Goal: Find contact information: Find contact information

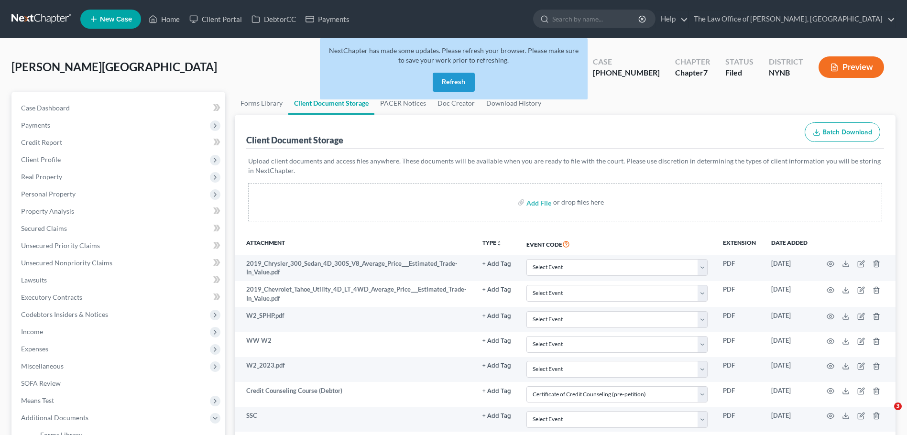
select select "1"
select select "5"
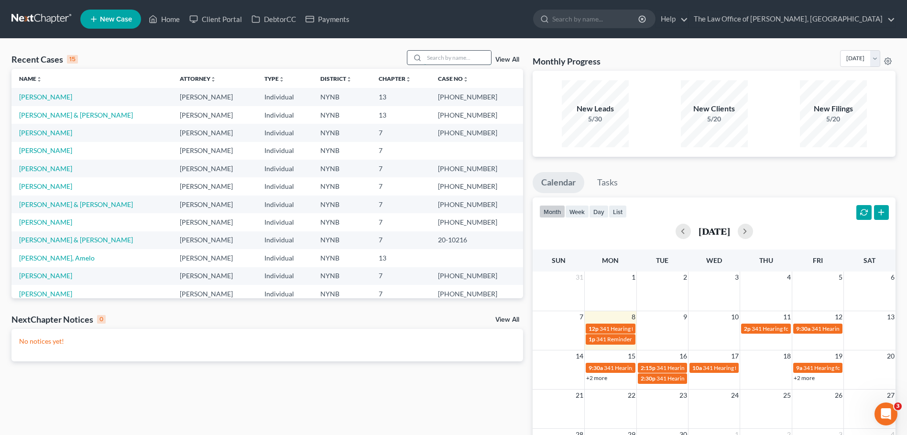
click at [443, 60] on input "search" at bounding box center [457, 58] width 67 height 14
paste input "[PERSON_NAME]"
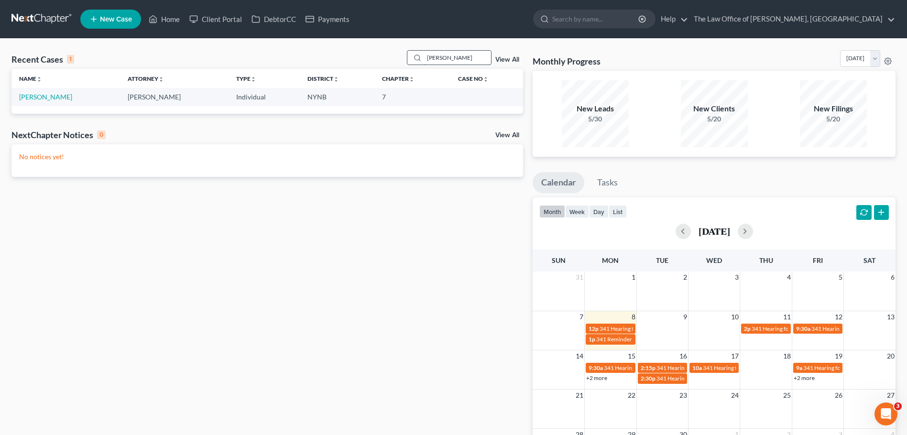
type input "[PERSON_NAME]"
click at [46, 102] on td "[PERSON_NAME]" at bounding box center [65, 97] width 109 height 18
click at [44, 97] on link "[PERSON_NAME]" at bounding box center [45, 97] width 53 height 8
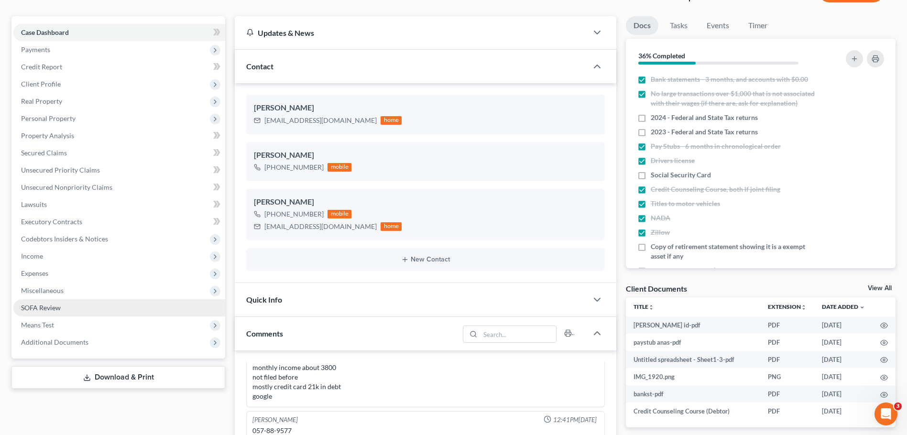
scroll to position [191, 0]
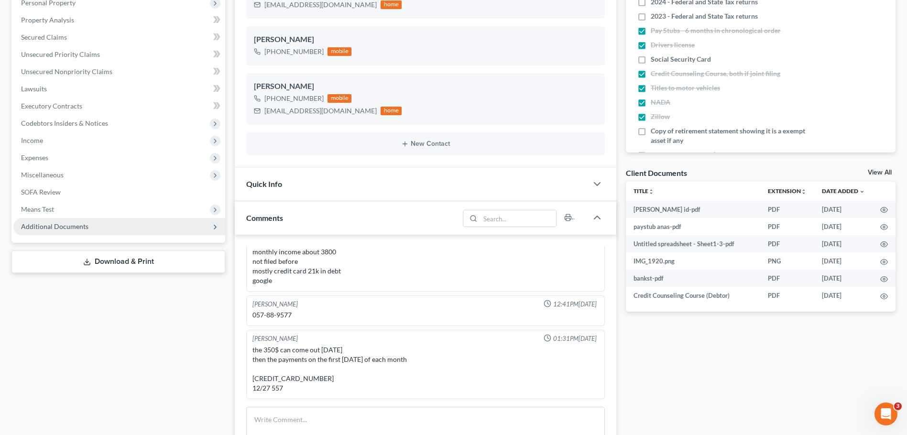
click at [134, 225] on span "Additional Documents" at bounding box center [119, 226] width 212 height 17
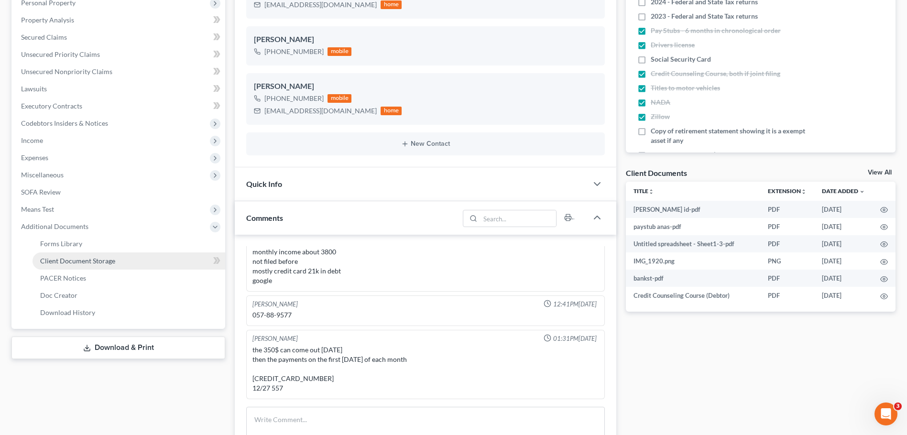
click at [82, 265] on link "Client Document Storage" at bounding box center [129, 260] width 193 height 17
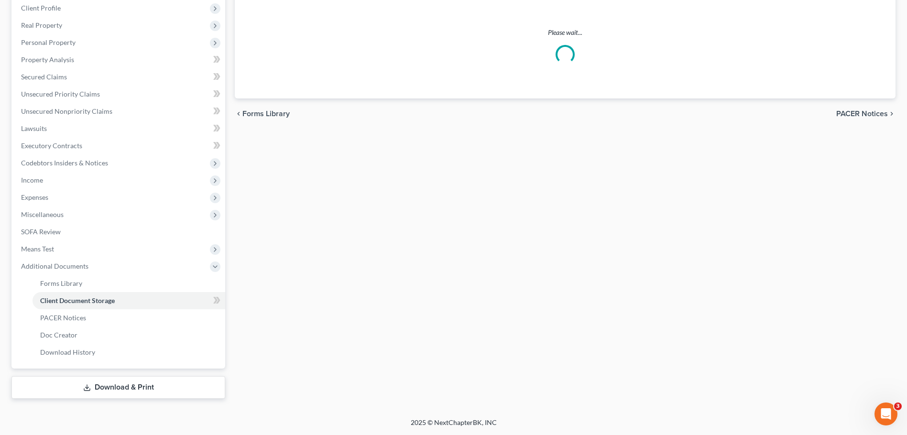
select select "1"
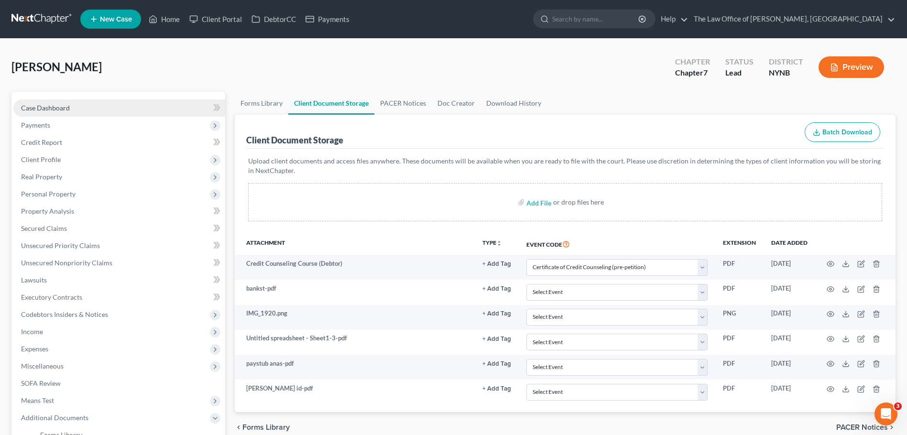
click at [180, 111] on link "Case Dashboard" at bounding box center [119, 107] width 212 height 17
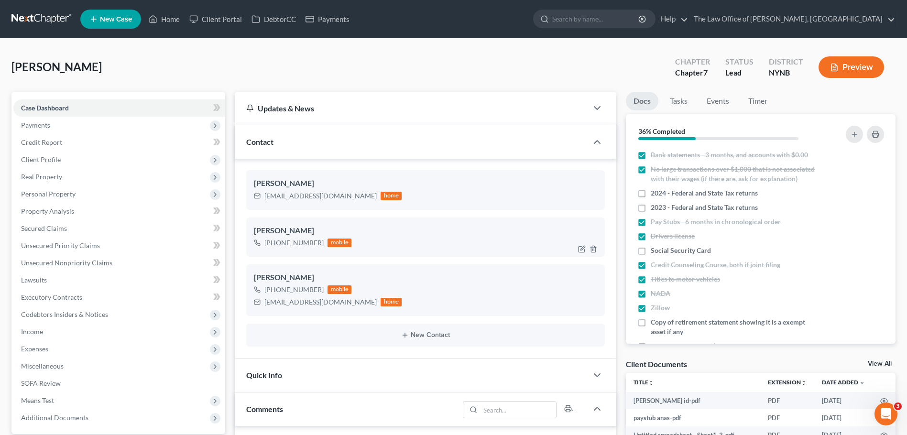
scroll to position [43, 0]
drag, startPoint x: 265, startPoint y: 241, endPoint x: 320, endPoint y: 253, distance: 56.4
click at [320, 253] on div "Anastasia Reilly +1 (518) 866-3793 mobile" at bounding box center [425, 237] width 359 height 39
copy div "+1 (518) 866-3793"
click at [412, 74] on div "Reilly, Anastasia Upgraded Chapter Chapter 7 Status Lead District NYNB Preview" at bounding box center [453, 71] width 884 height 42
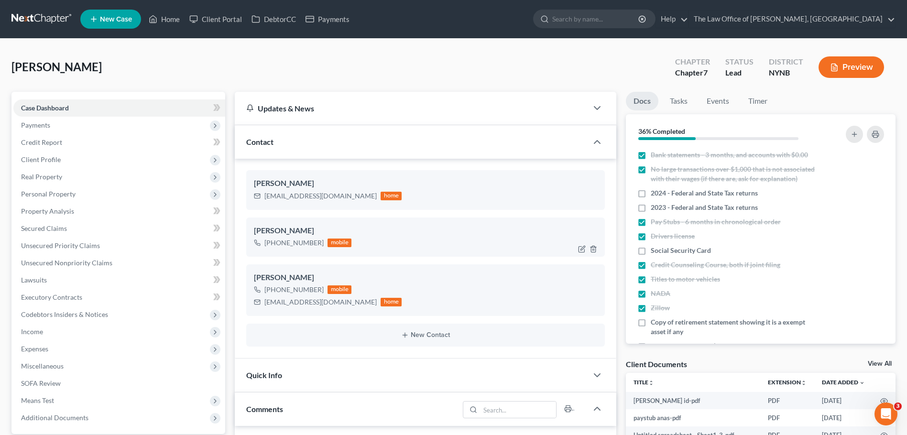
drag, startPoint x: 319, startPoint y: 239, endPoint x: 260, endPoint y: 249, distance: 59.6
click at [260, 249] on div "+1 (518) 866-3793 mobile" at bounding box center [303, 243] width 98 height 12
copy div "+1 (518) 866-3793"
click at [42, 22] on link at bounding box center [41, 19] width 61 height 17
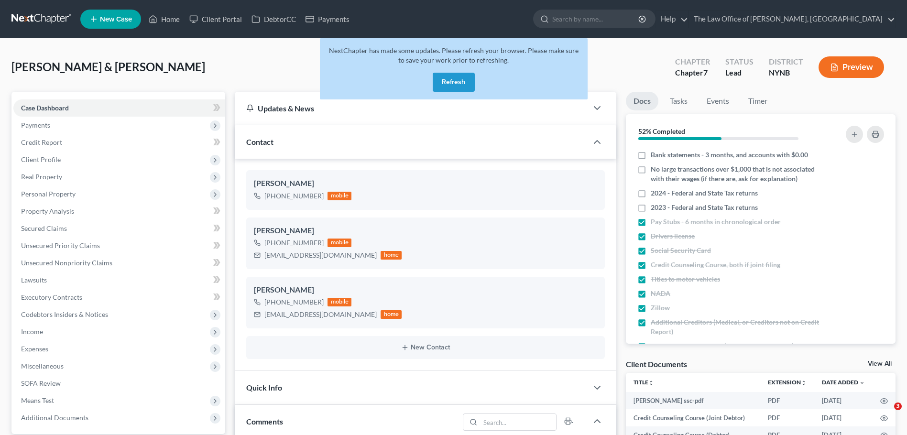
select select "0"
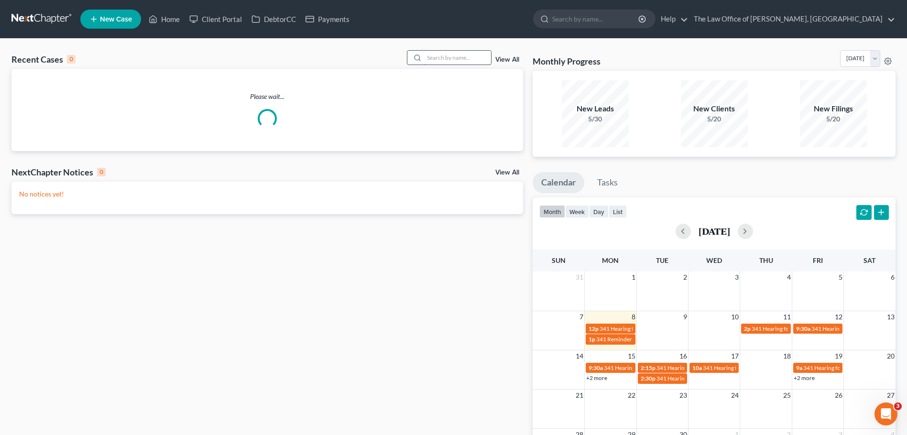
click at [447, 58] on input "search" at bounding box center [457, 58] width 67 height 14
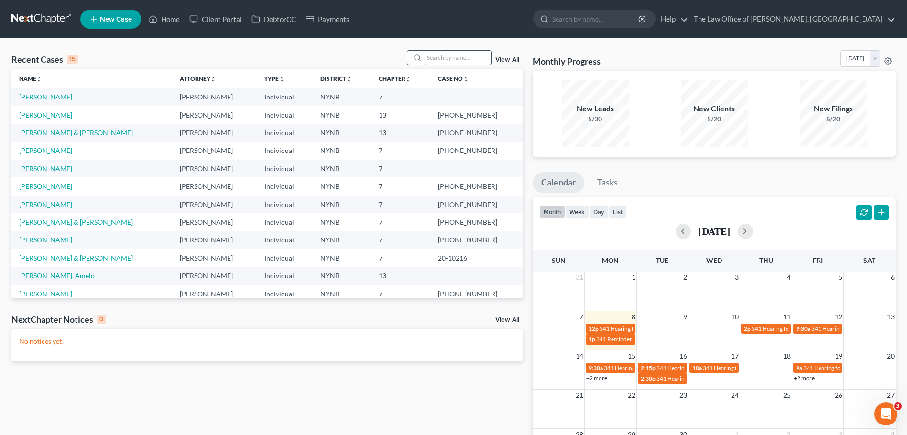
paste input "[PERSON_NAME]"
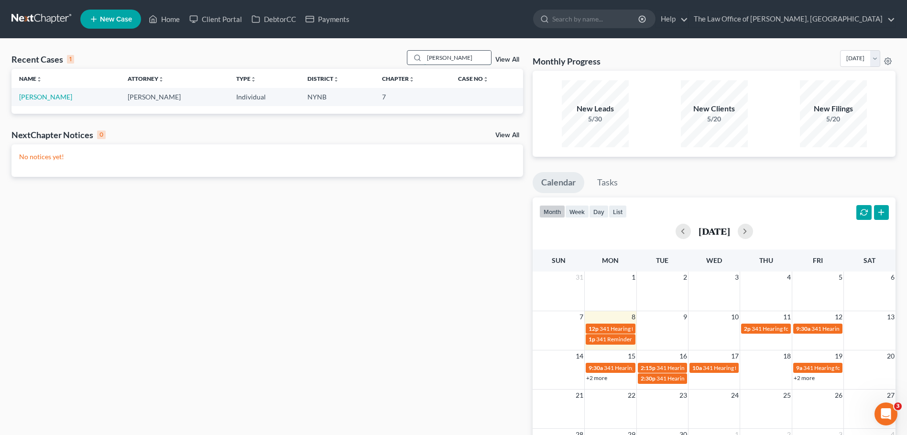
type input "[PERSON_NAME]"
click at [50, 95] on link "[PERSON_NAME]" at bounding box center [45, 97] width 53 height 8
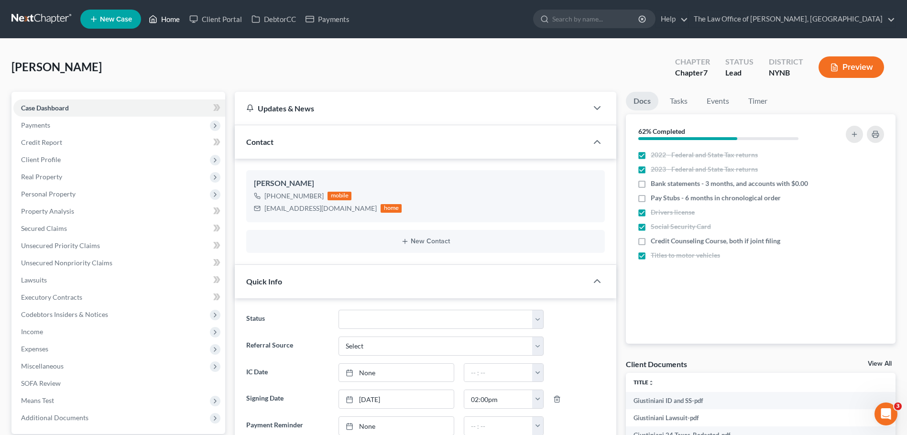
click at [168, 20] on link "Home" at bounding box center [164, 19] width 41 height 17
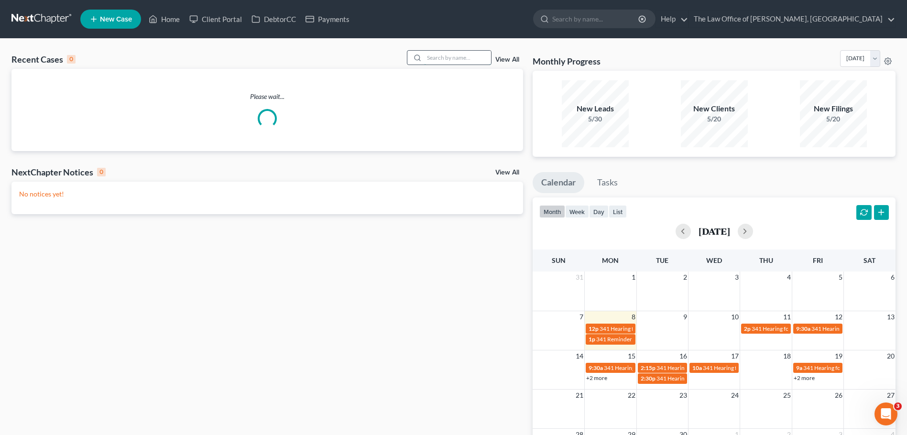
click at [450, 56] on input "search" at bounding box center [457, 58] width 67 height 14
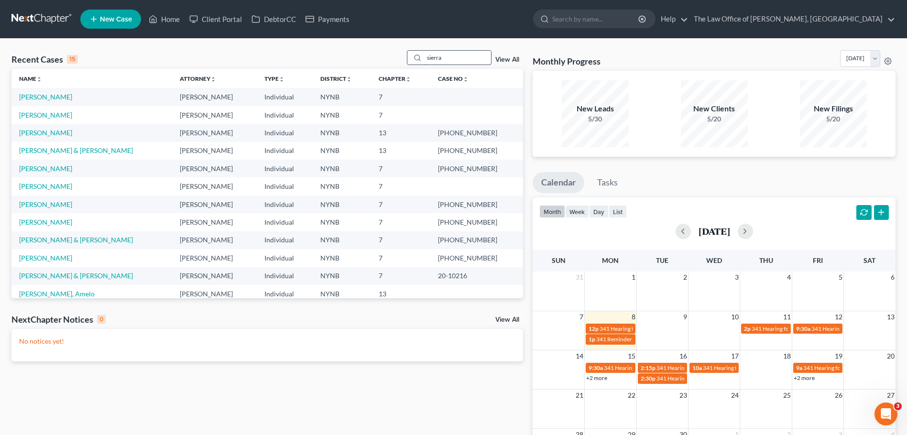
type input "sierra"
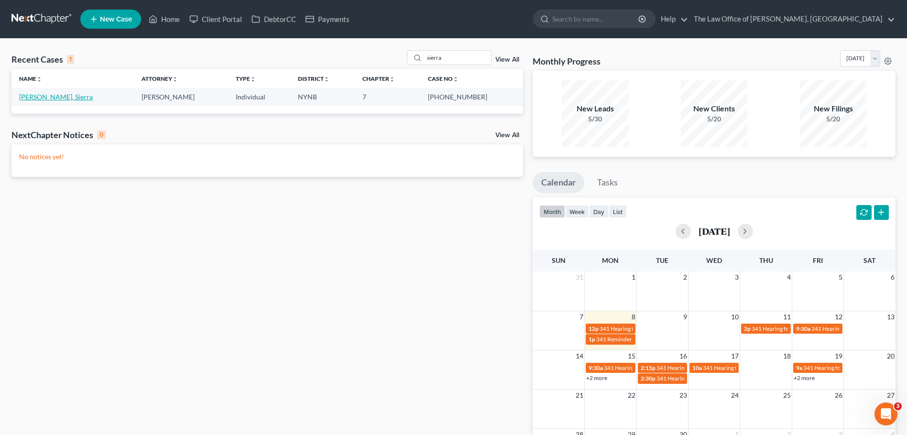
click at [44, 98] on link "[PERSON_NAME], Sierra" at bounding box center [56, 97] width 74 height 8
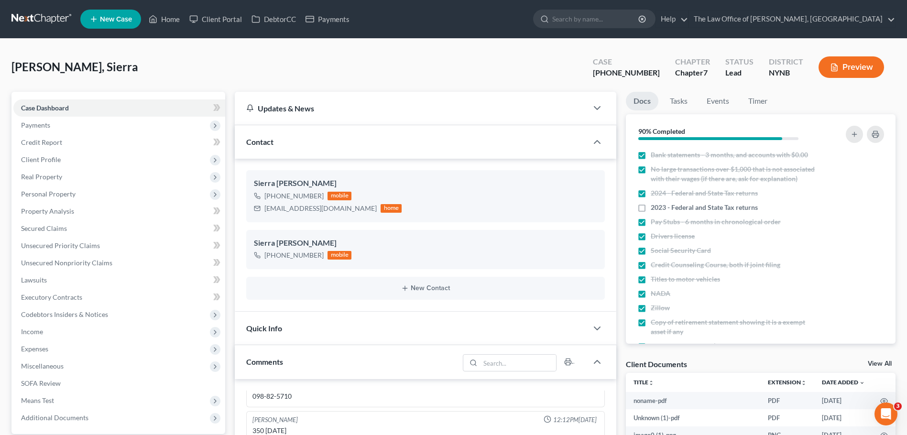
scroll to position [453, 0]
